Goal: Information Seeking & Learning: Learn about a topic

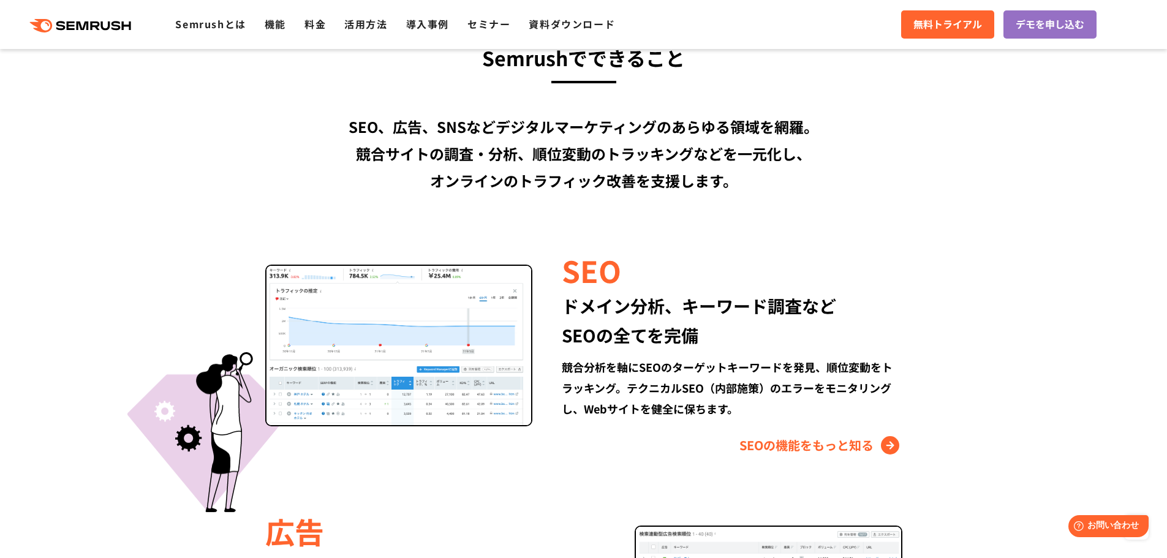
scroll to position [980, 0]
drag, startPoint x: 667, startPoint y: 336, endPoint x: 698, endPoint y: 336, distance: 30.6
click at [698, 336] on div "ドメイン分析、キーワード調査など SEOの全てを完備" at bounding box center [732, 319] width 340 height 59
copy div "完備"
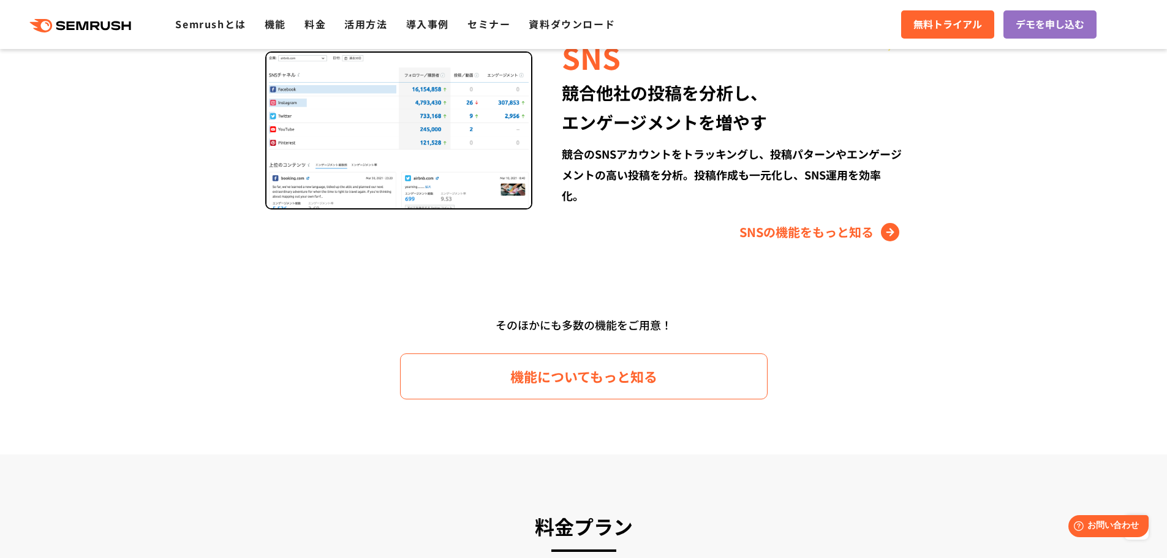
scroll to position [1716, 0]
drag, startPoint x: 564, startPoint y: 324, endPoint x: 615, endPoint y: 327, distance: 51.5
click at [615, 327] on div "そのほかにも多数の機能をご用意！" at bounding box center [584, 324] width 705 height 23
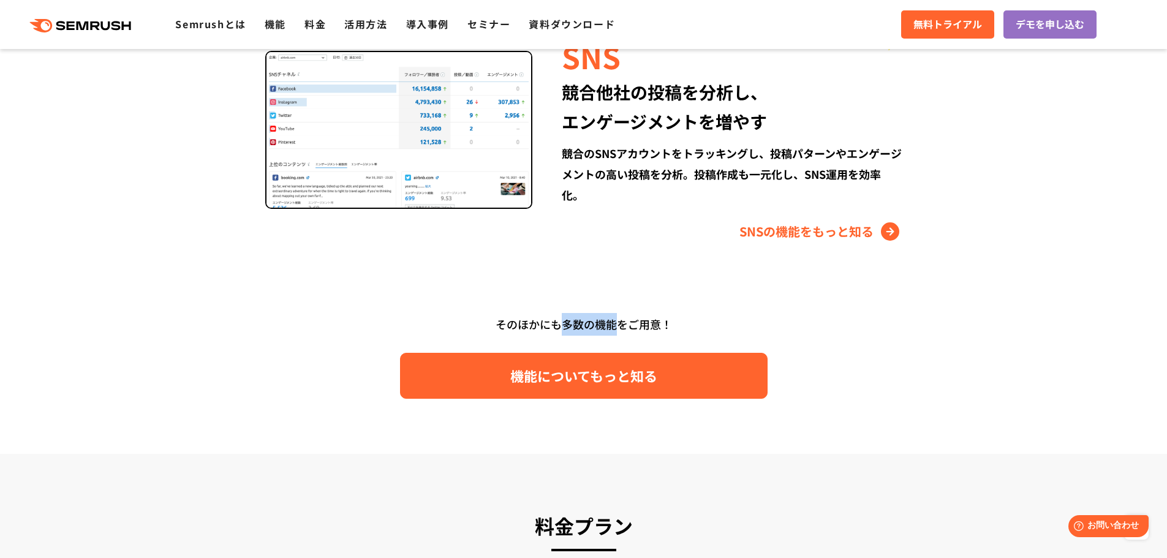
copy div "多数の機能"
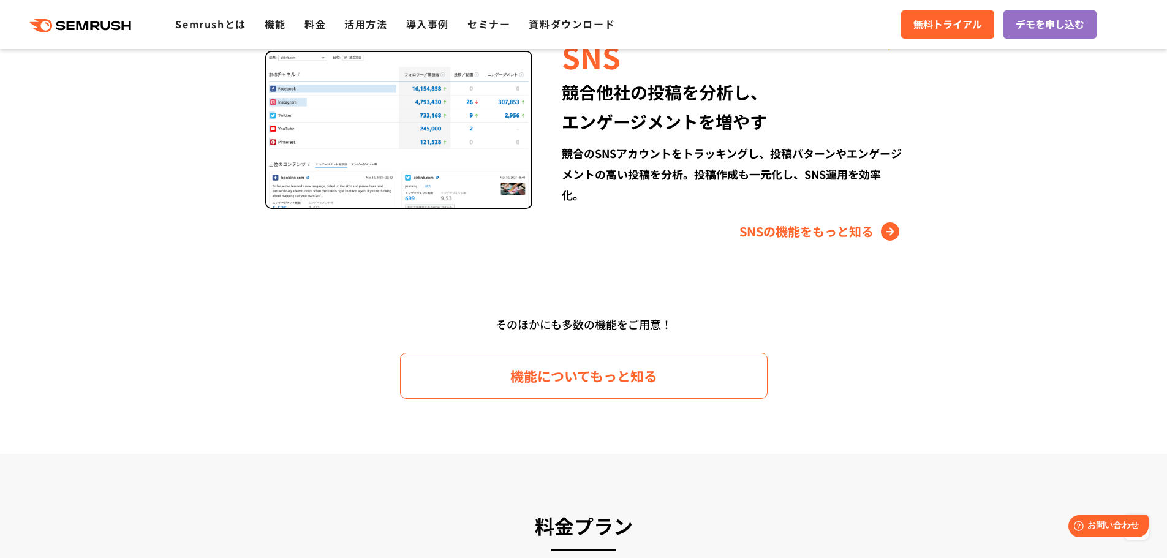
drag, startPoint x: 103, startPoint y: 551, endPoint x: 114, endPoint y: 547, distance: 11.8
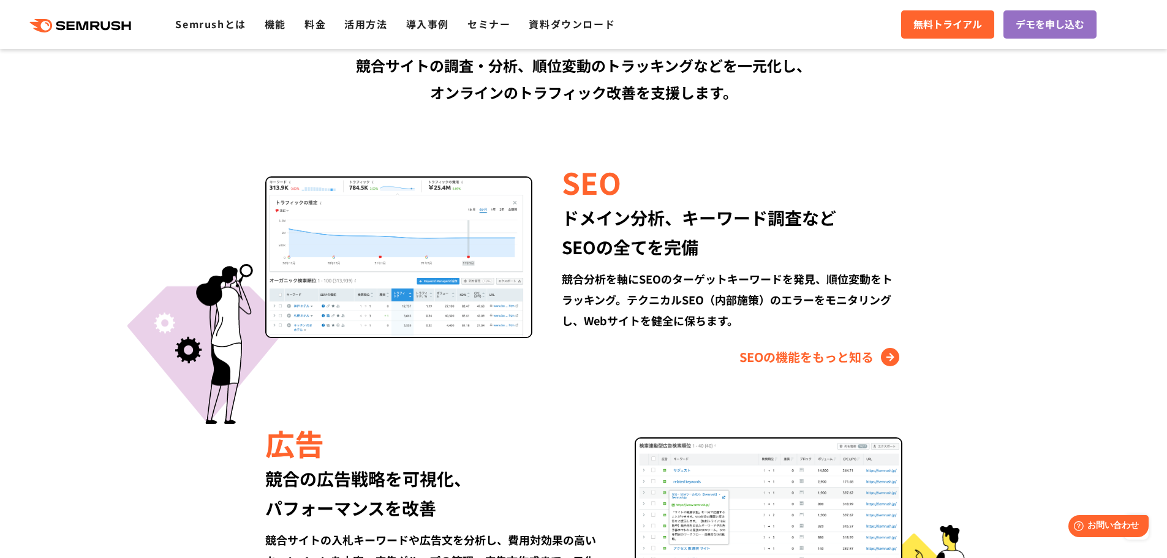
scroll to position [735, 0]
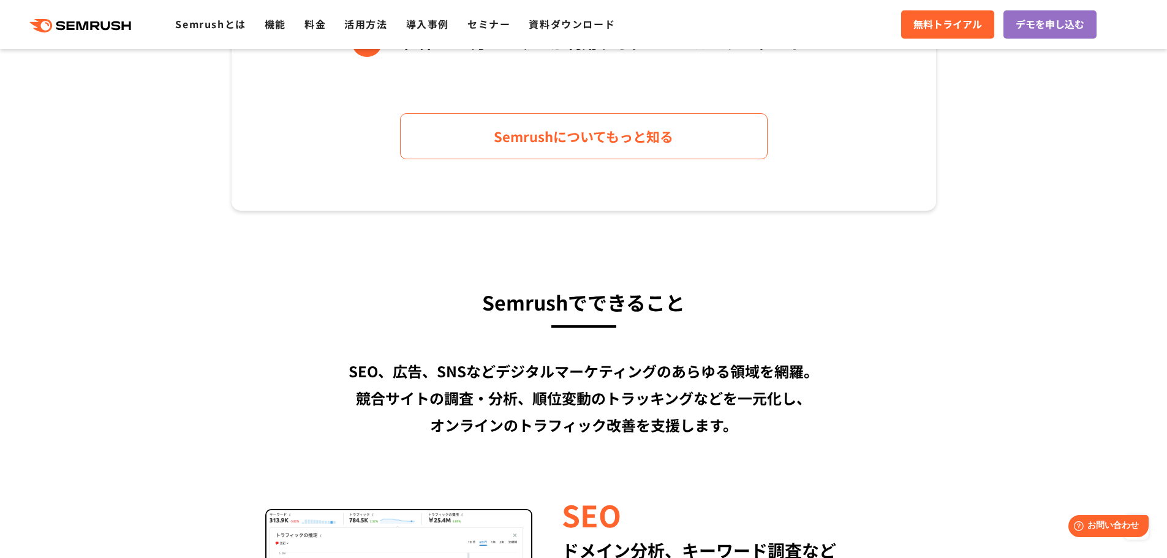
click at [283, 399] on div "SEO、広告、SNSなどデジタルマーケティングのあらゆる領域を網羅。 競合サイトの調査・分析、順位変動のトラッキングなどを一元化し、 オンラインのトラフィック…" at bounding box center [584, 398] width 705 height 81
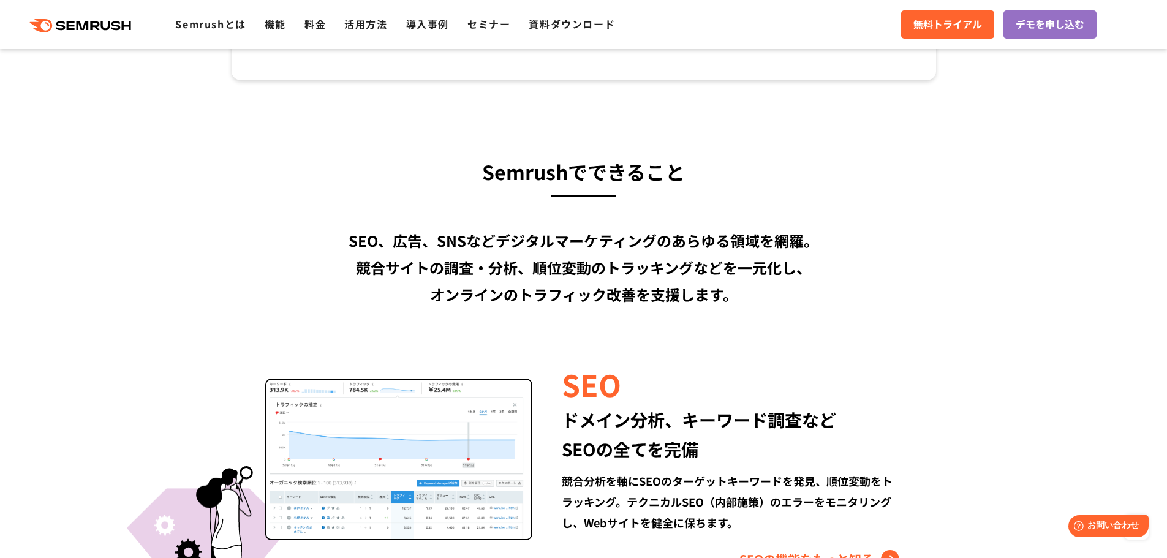
scroll to position [858, 0]
